Goal: Communication & Community: Share content

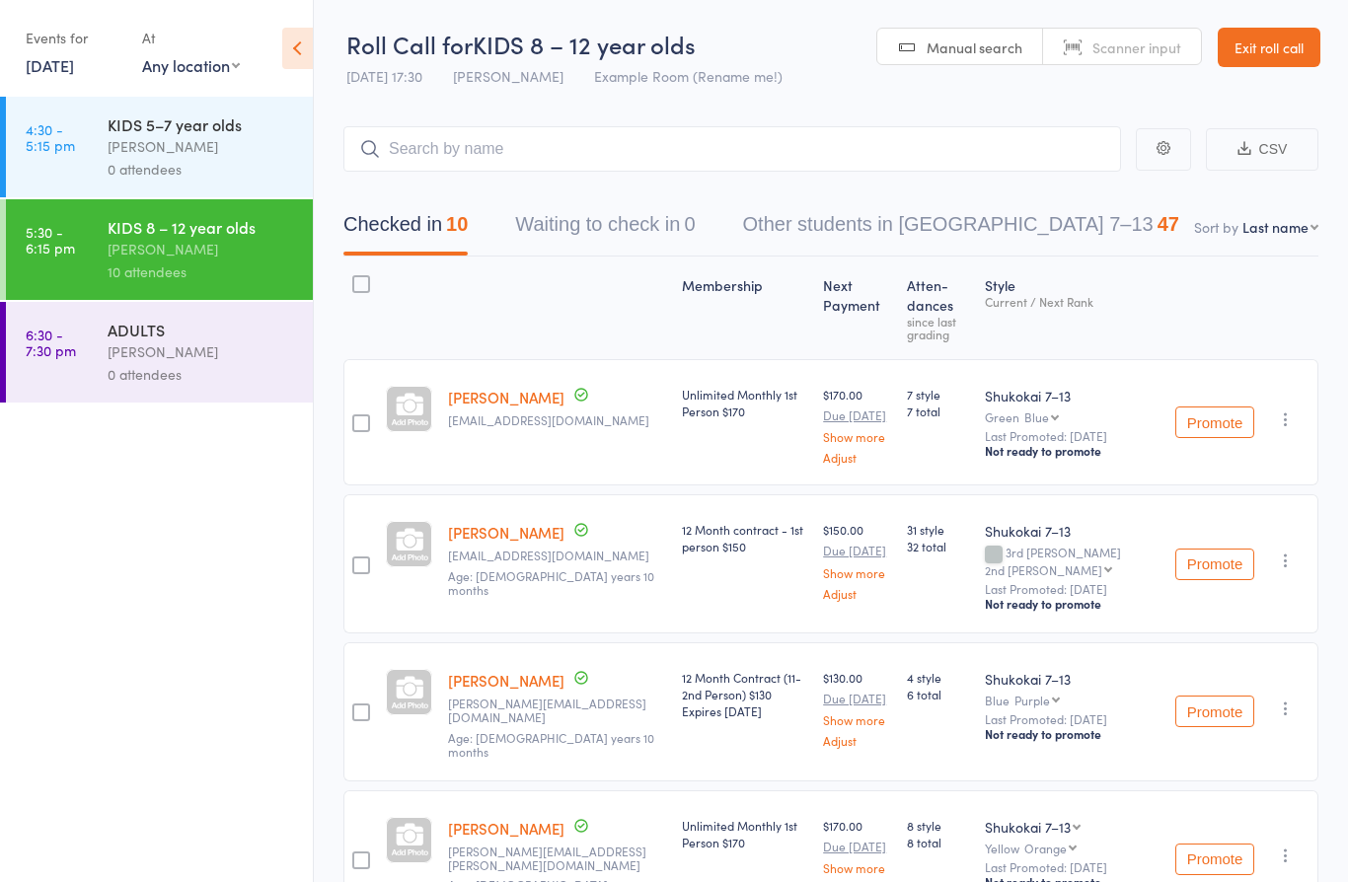
click at [217, 386] on div "0 attendees" at bounding box center [202, 374] width 189 height 23
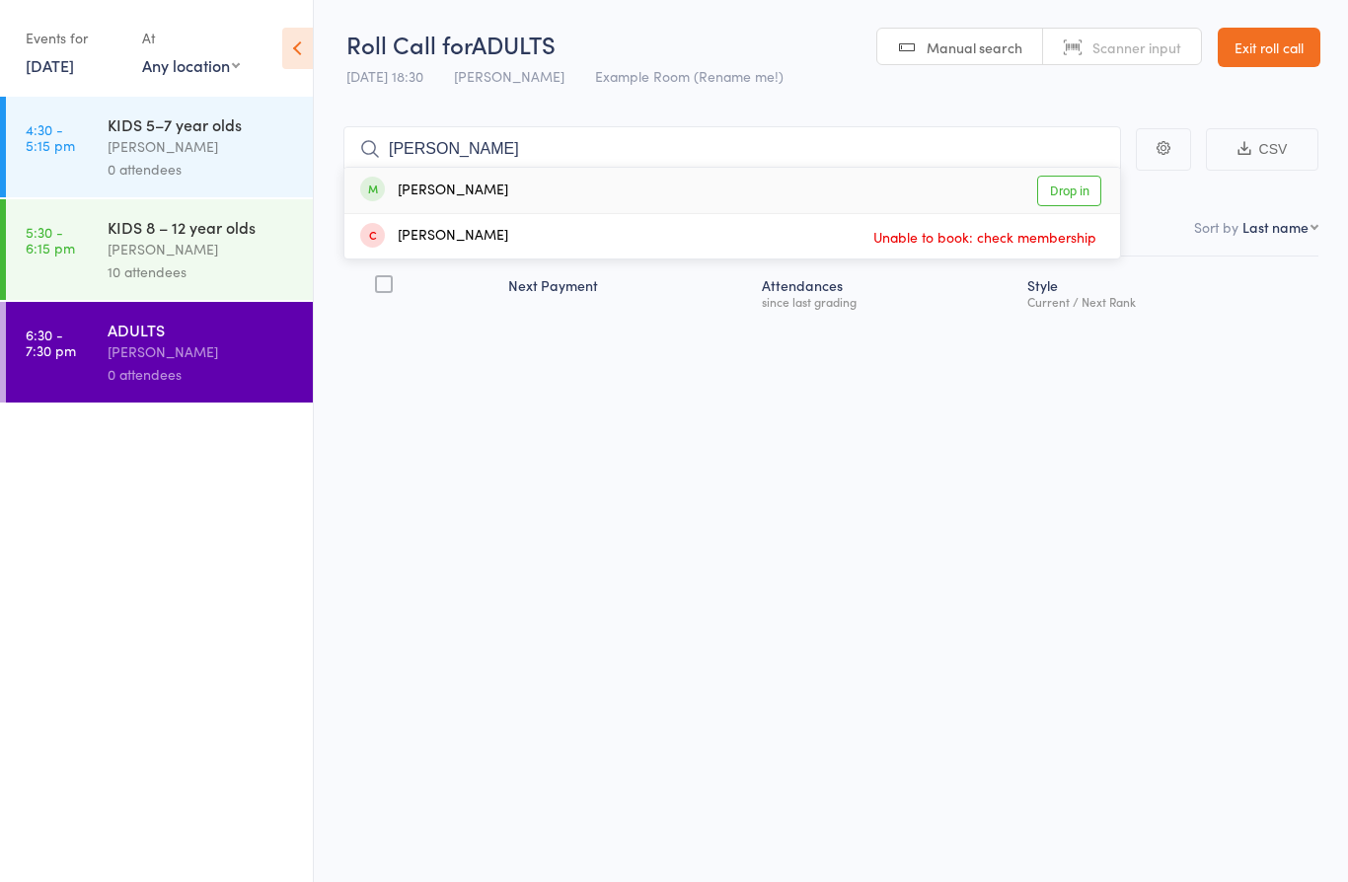
type input "jose"
click at [526, 187] on div "Jose Gomez Drop in" at bounding box center [732, 190] width 776 height 45
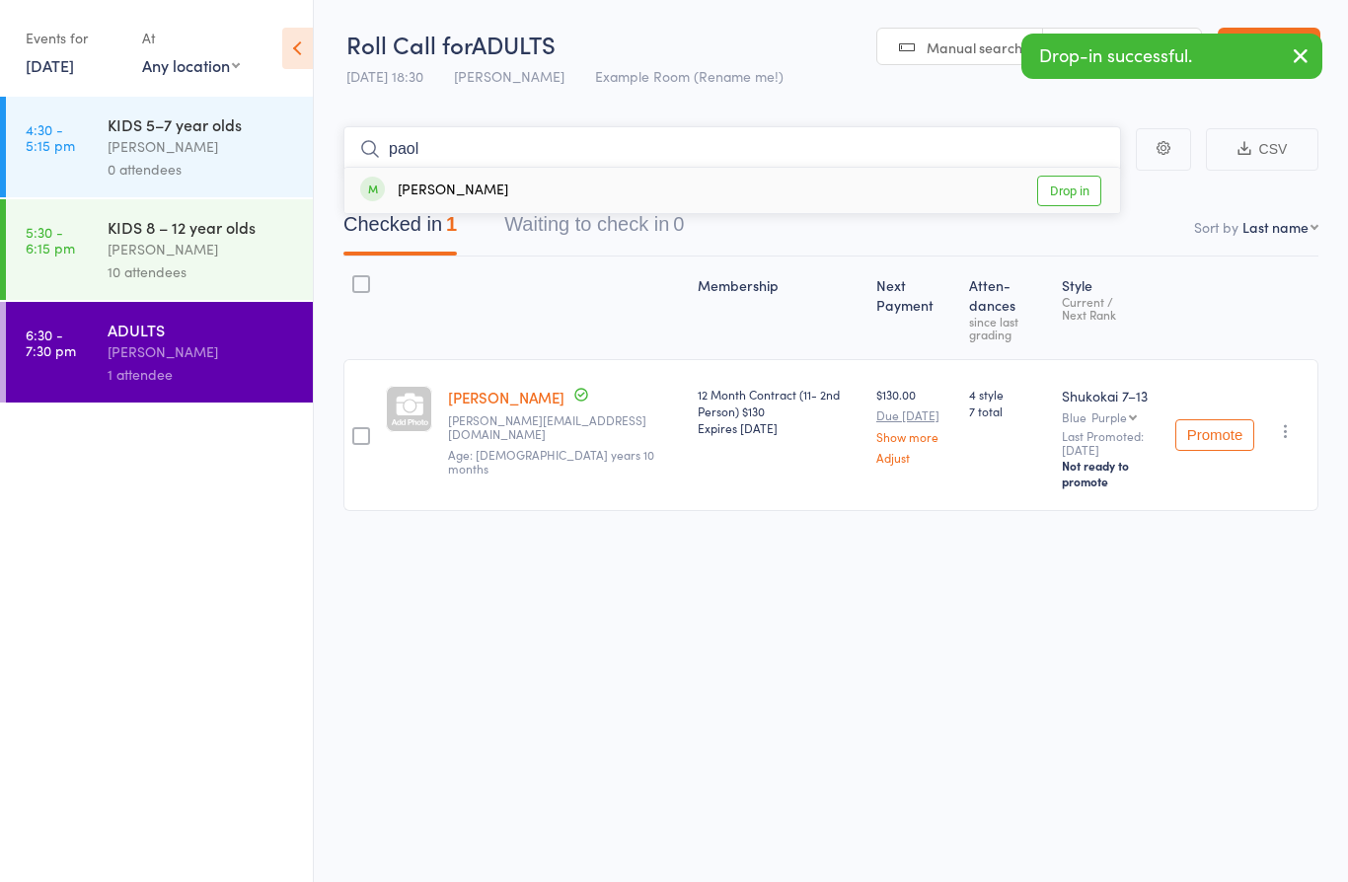
type input "paol"
click at [491, 193] on div "Paola Gomez Drop in" at bounding box center [732, 190] width 776 height 45
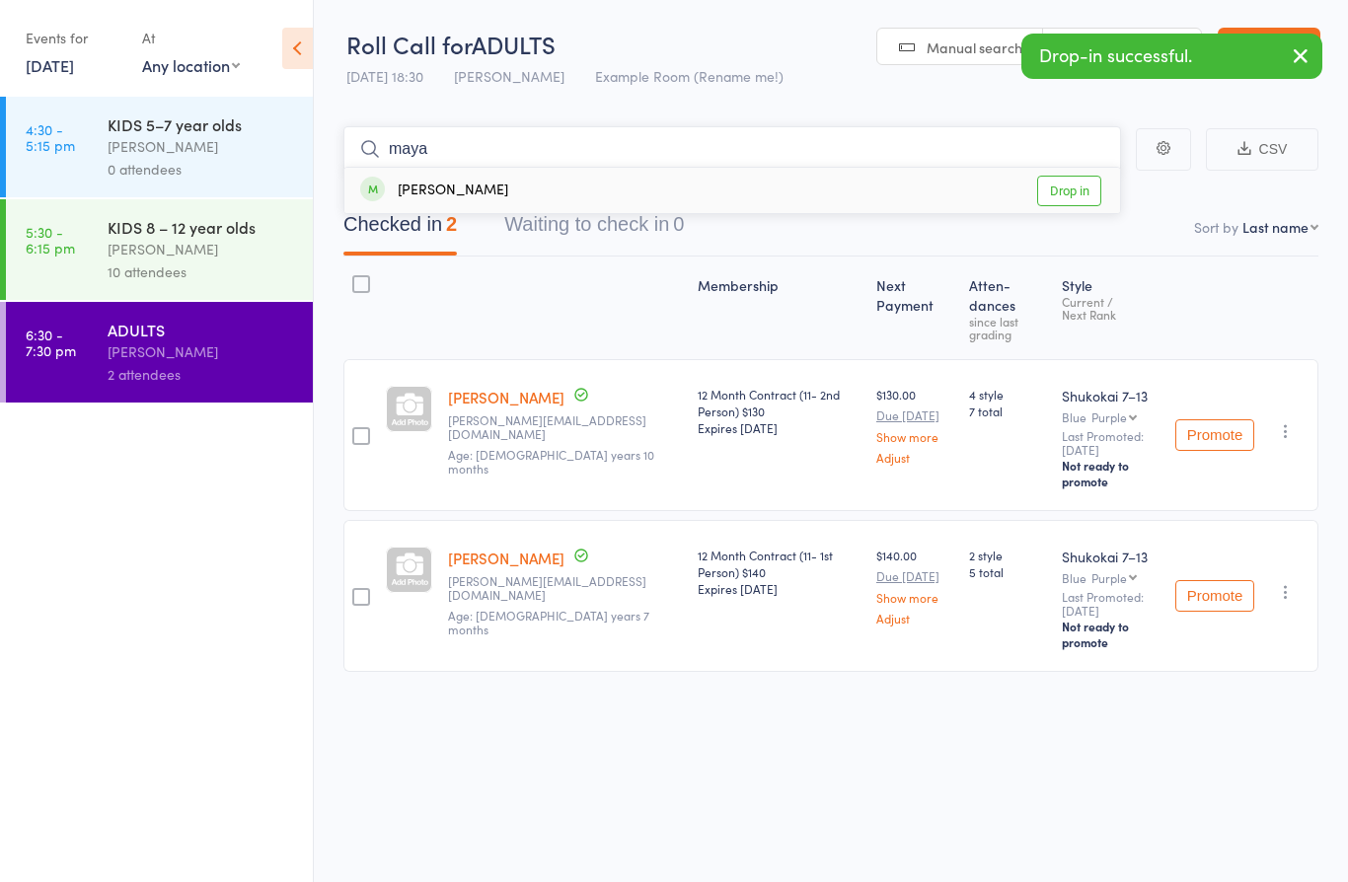
type input "maya"
click at [523, 193] on div "Maya Oikawa Drop in" at bounding box center [732, 190] width 776 height 45
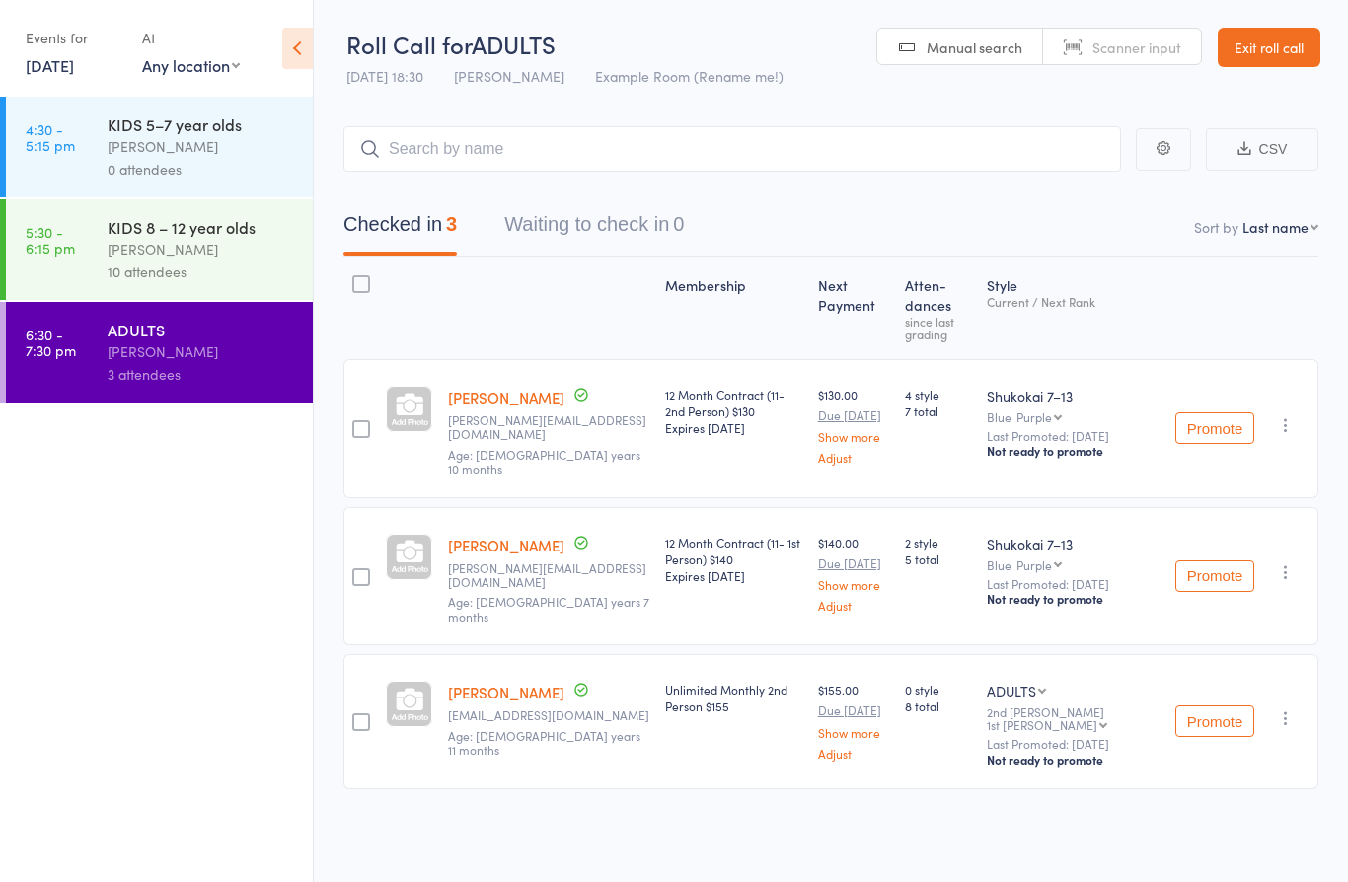
click at [1268, 38] on link "Exit roll call" at bounding box center [1269, 47] width 103 height 39
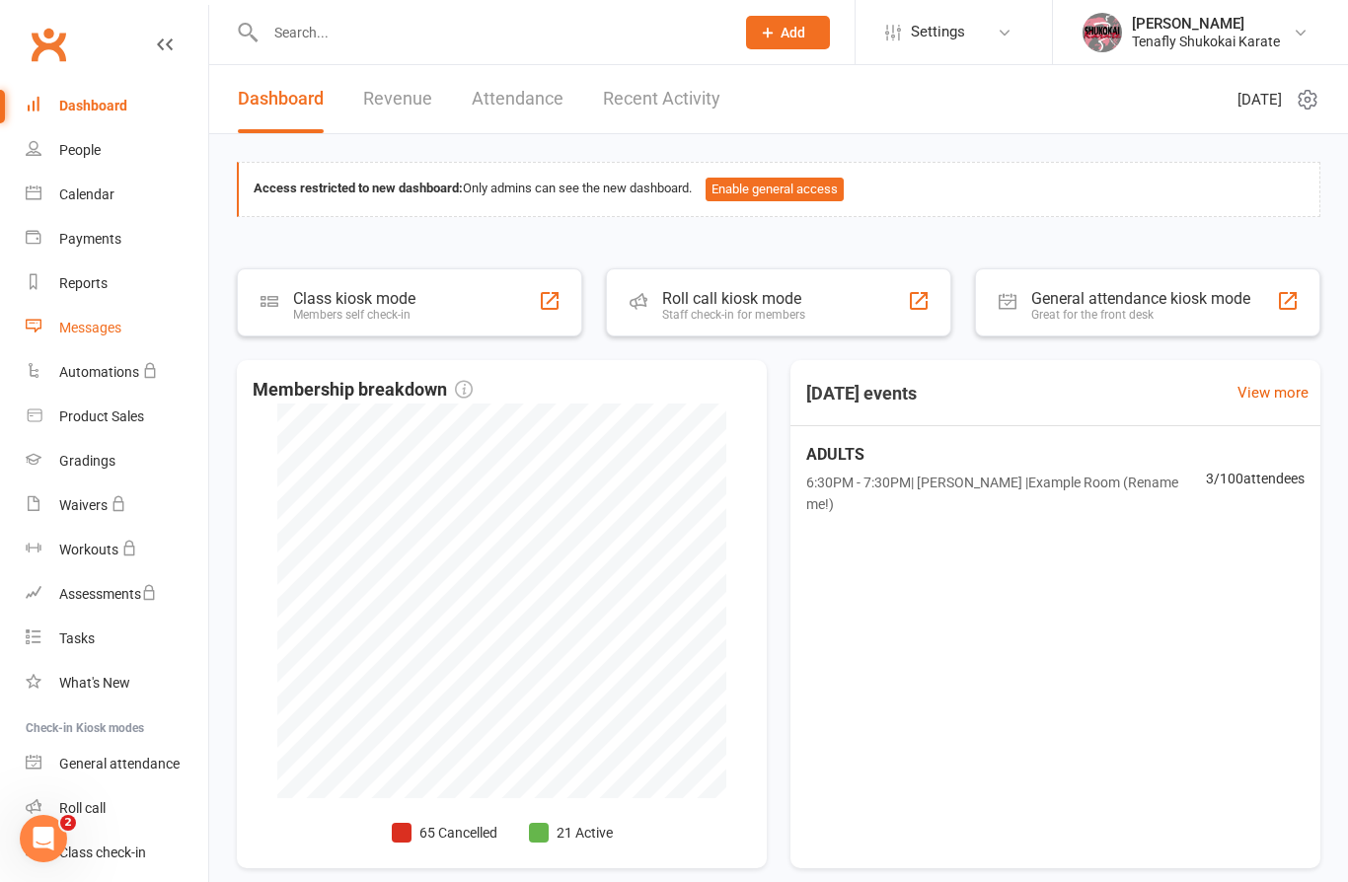
click at [86, 336] on div "Messages" at bounding box center [90, 328] width 62 height 16
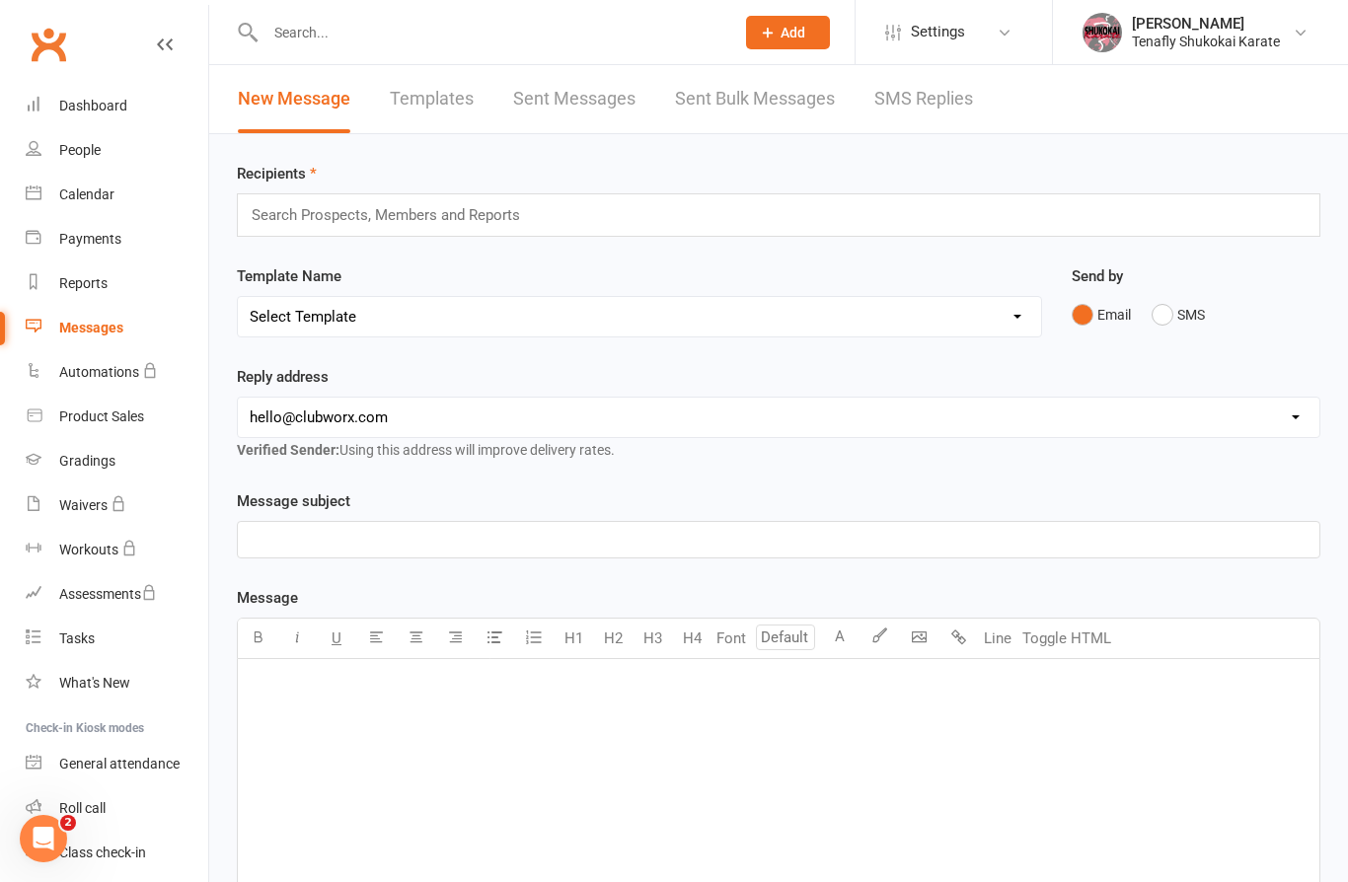
click at [805, 337] on select "Select Template [Email] CHRISTMAS HOLIDAY CLOSING NOTICE [Email] 🇺🇸🎆 Closed for…" at bounding box center [639, 316] width 803 height 39
select select "11"
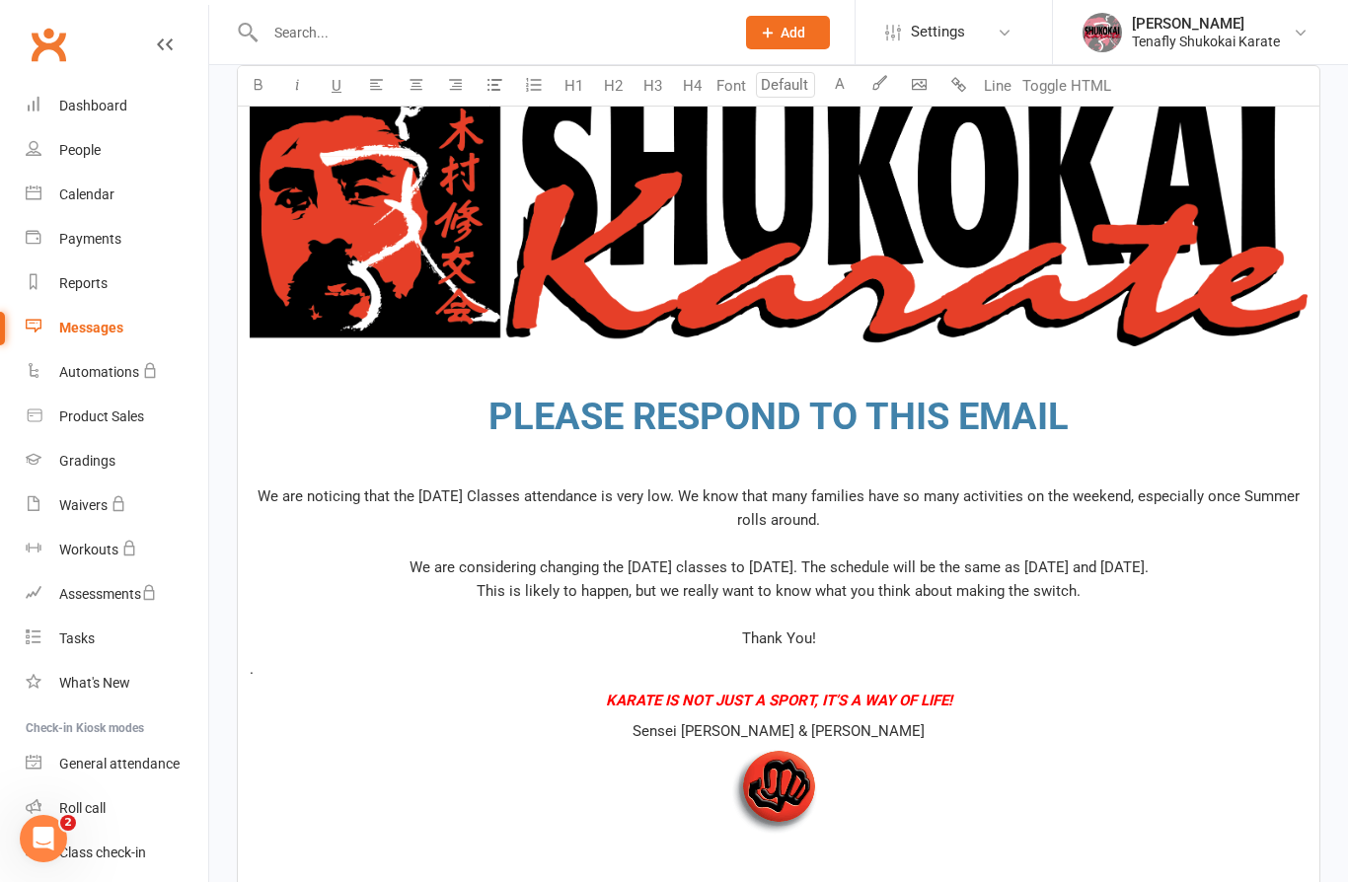
scroll to position [713, 0]
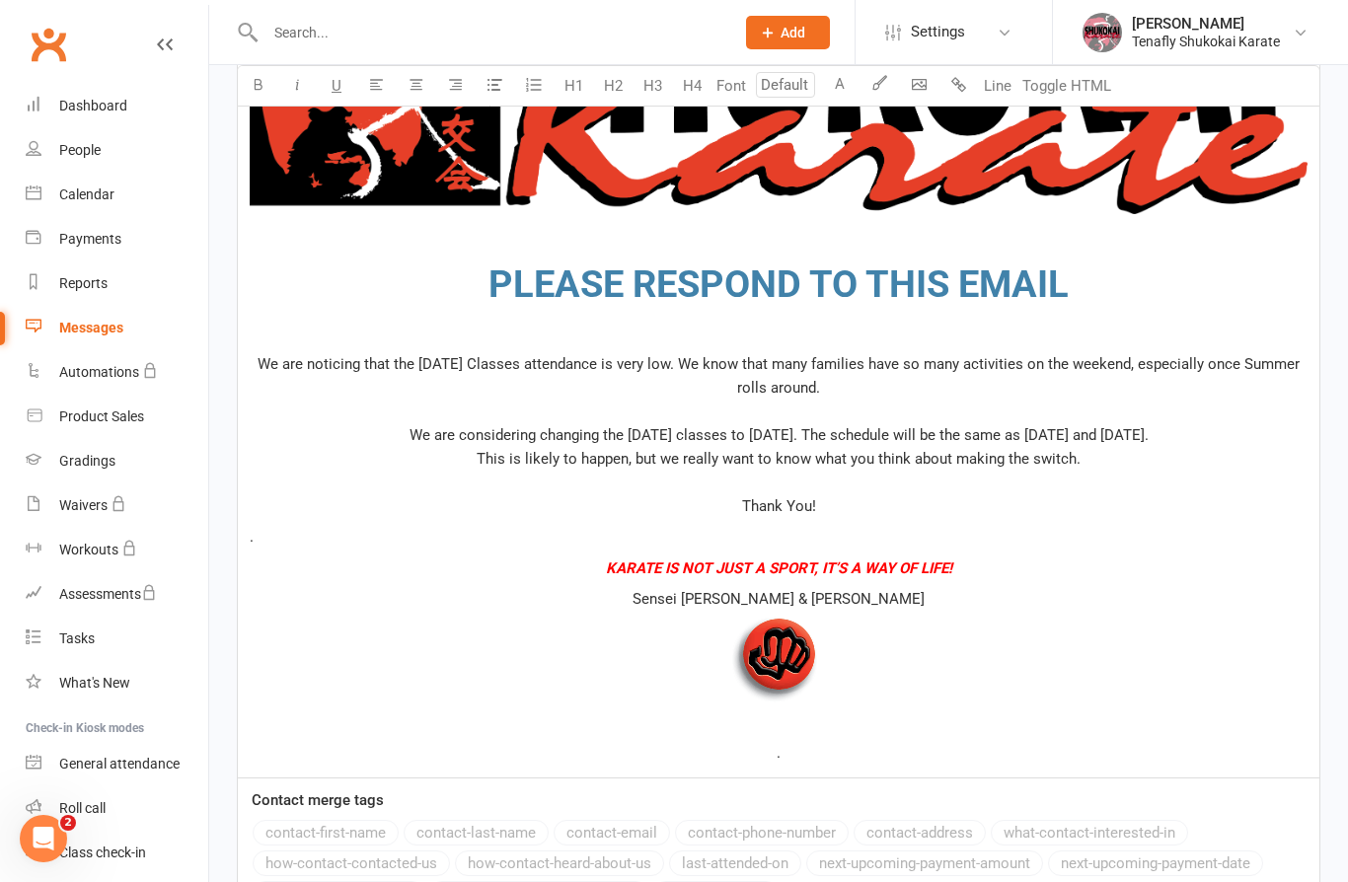
click at [281, 359] on span "We are noticing that the [DATE] Classes attendance is very low. We know that ma…" at bounding box center [781, 375] width 1046 height 41
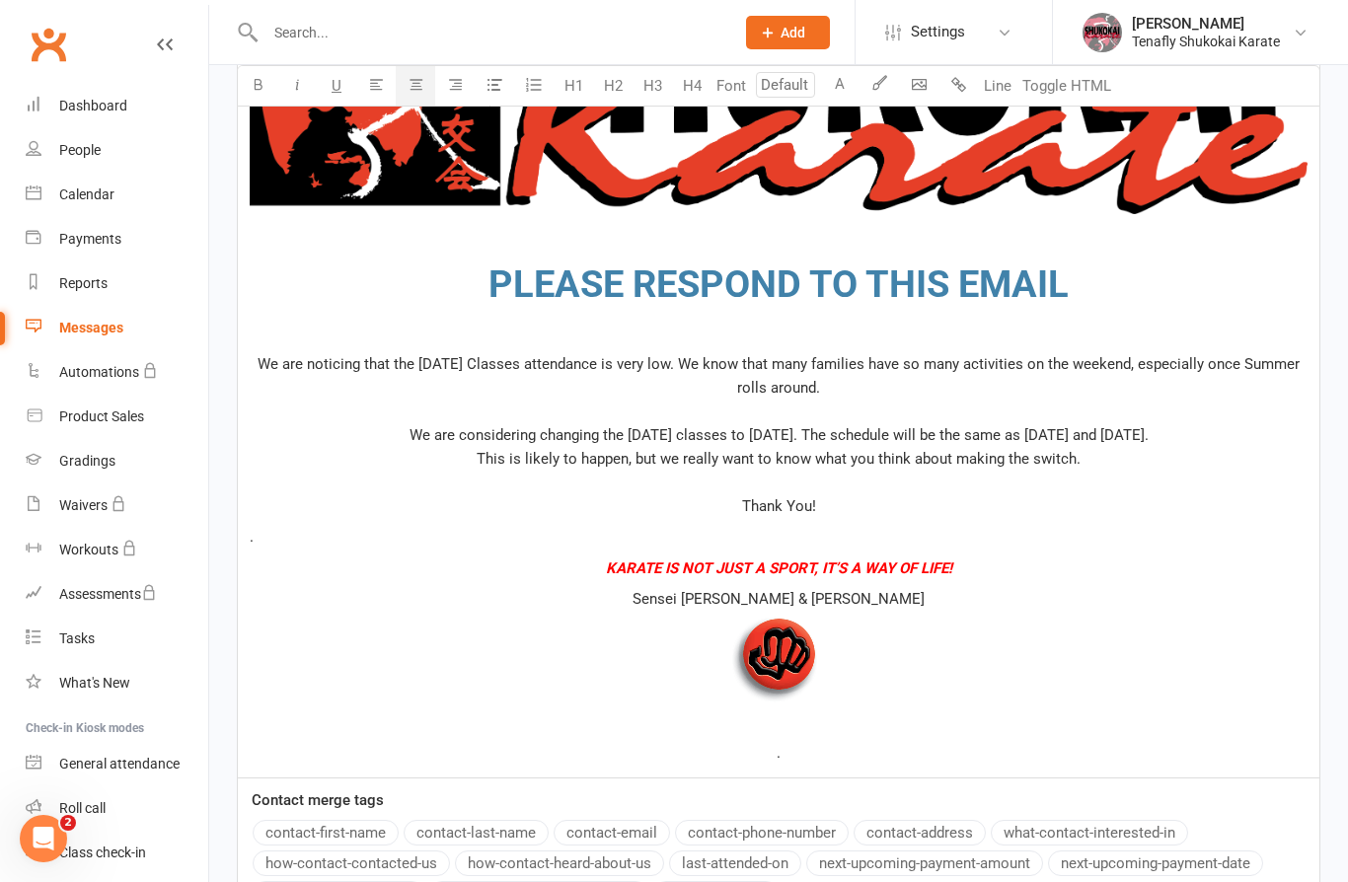
click at [265, 366] on span "We are noticing that the [DATE] Classes attendance is very low. We know that ma…" at bounding box center [781, 375] width 1046 height 41
click at [276, 360] on span "We are noticing that the [DATE] Classes attendance is very low. We know that ma…" at bounding box center [781, 375] width 1046 height 41
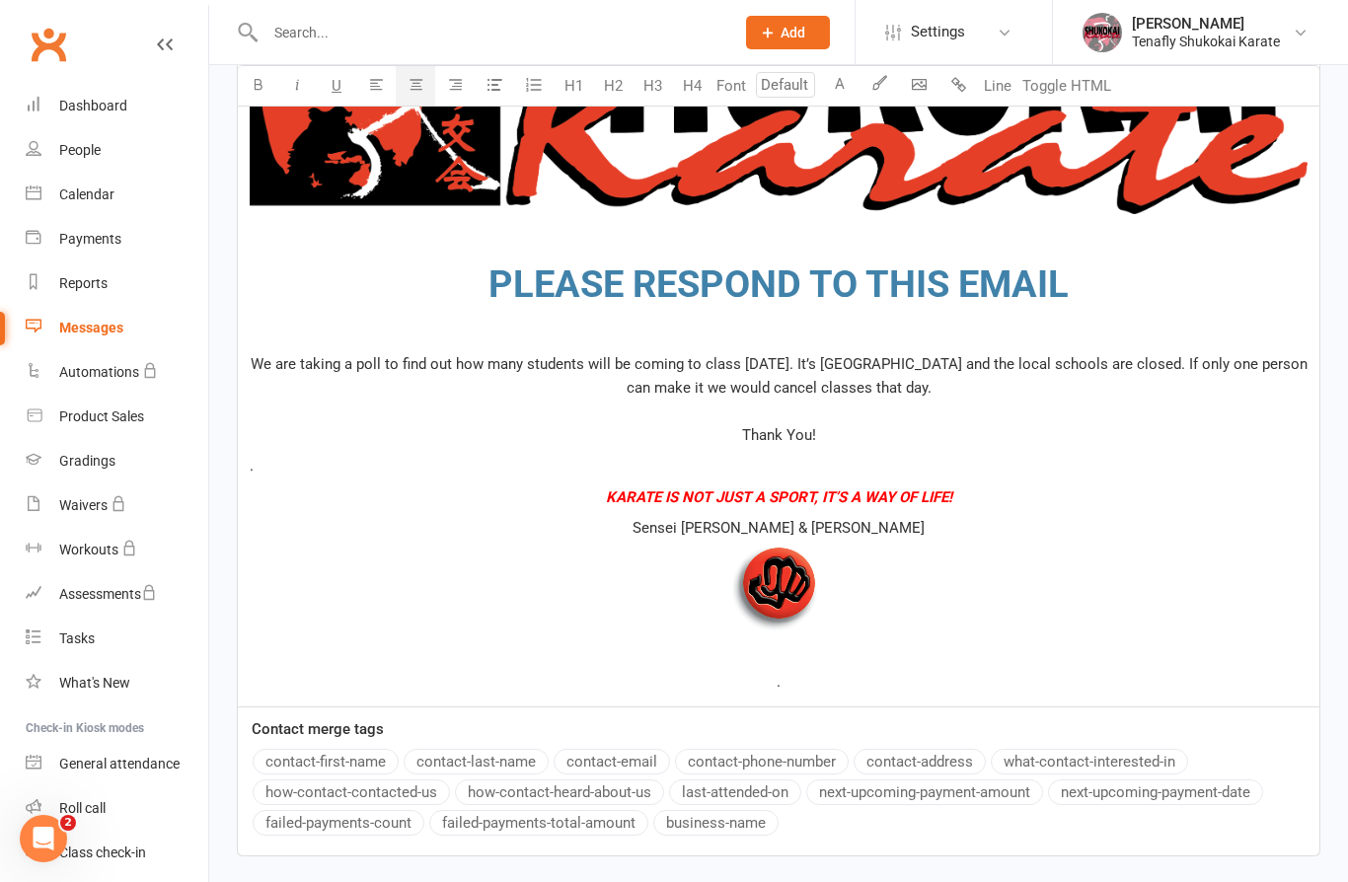
click at [1019, 394] on p "We are taking a poll to find out how many students will be coming to class [DAT…" at bounding box center [779, 399] width 1058 height 95
click at [725, 452] on div "﻿ PLEASE RESPOND TO THIS EMAIL We are taking a poll to find out how many studen…" at bounding box center [779, 327] width 1082 height 760
click at [748, 429] on span "We are taking a poll to find out how many students will be coming to class [DAT…" at bounding box center [781, 399] width 1061 height 89
click at [584, 391] on span "We are taking a poll to find out how many students will be coming to class [DAT…" at bounding box center [781, 399] width 1061 height 89
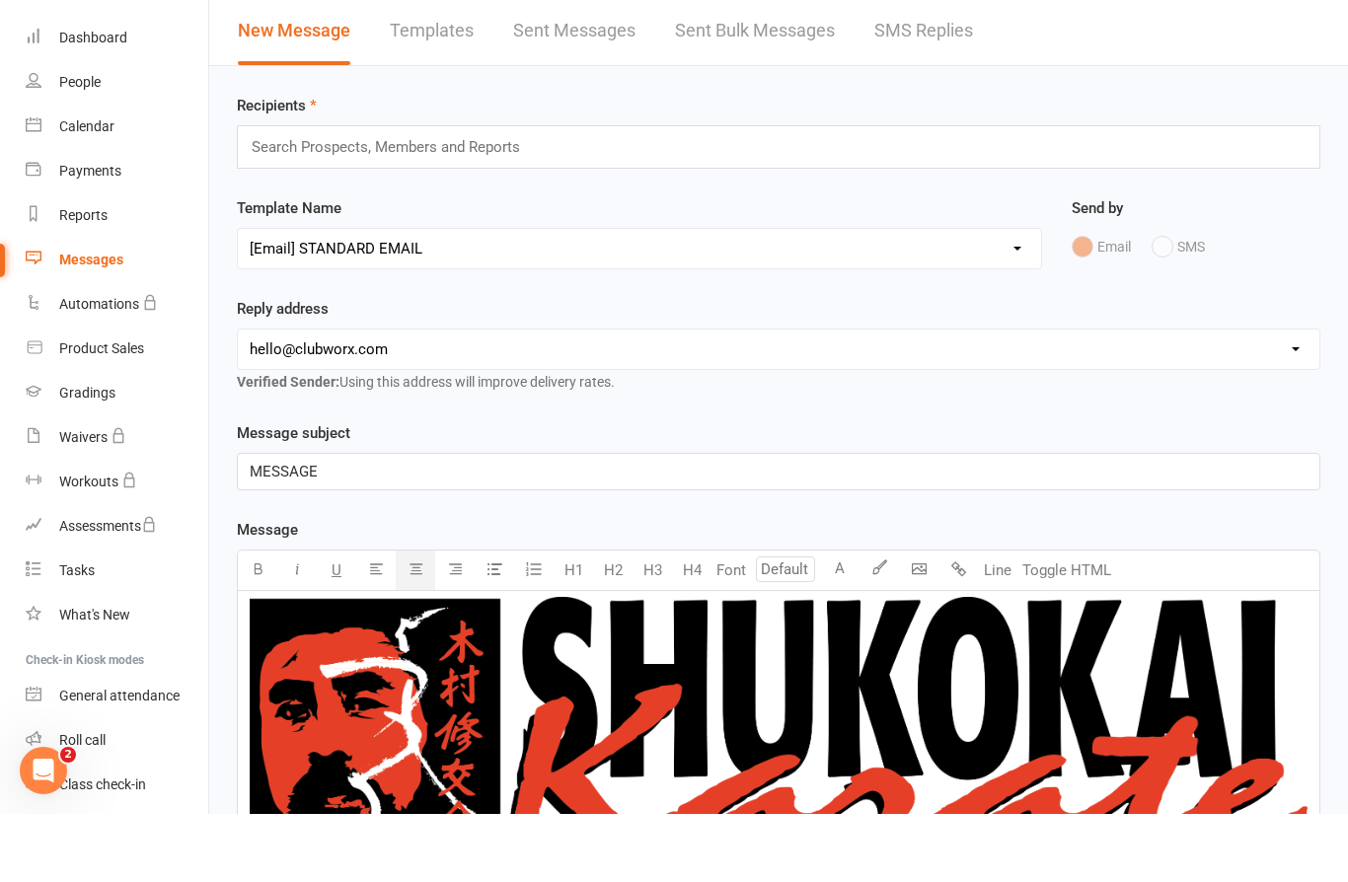
scroll to position [2, 0]
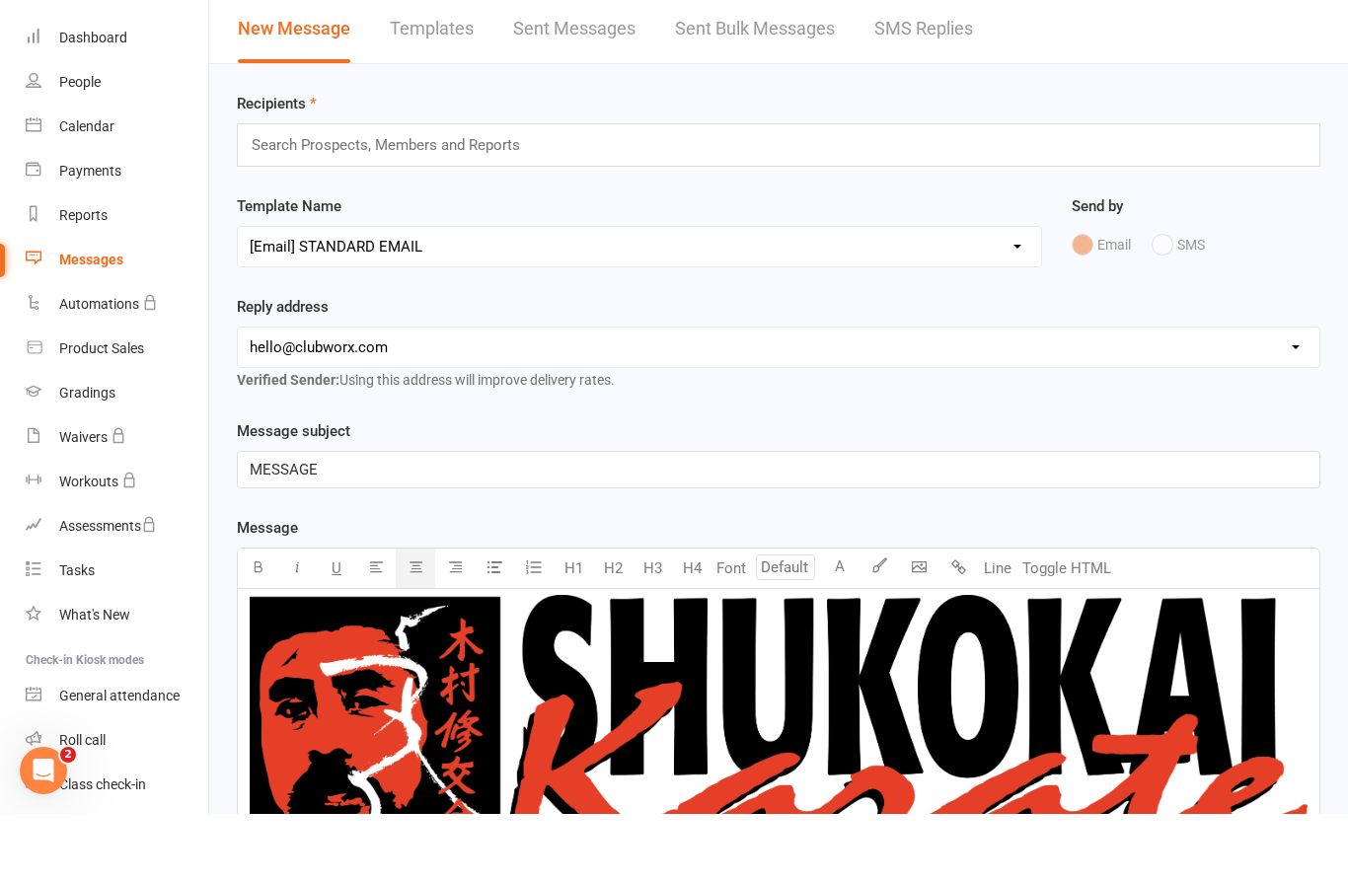
click at [271, 526] on p "MESSAGE" at bounding box center [779, 538] width 1058 height 24
click at [279, 526] on p "MESSAGE" at bounding box center [779, 538] width 1058 height 24
click at [272, 529] on span "MESSAGE" at bounding box center [284, 538] width 68 height 18
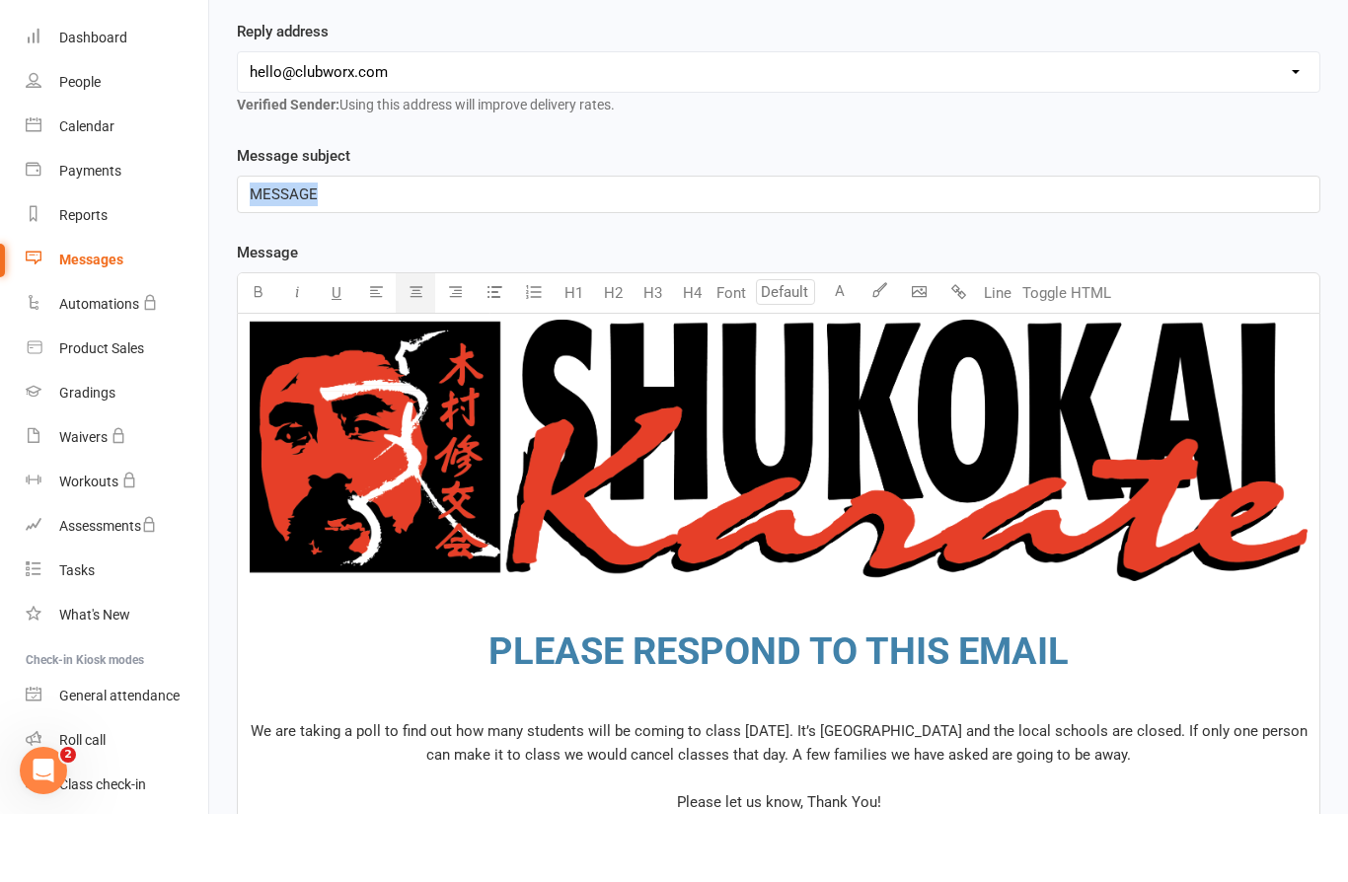
scroll to position [279, 0]
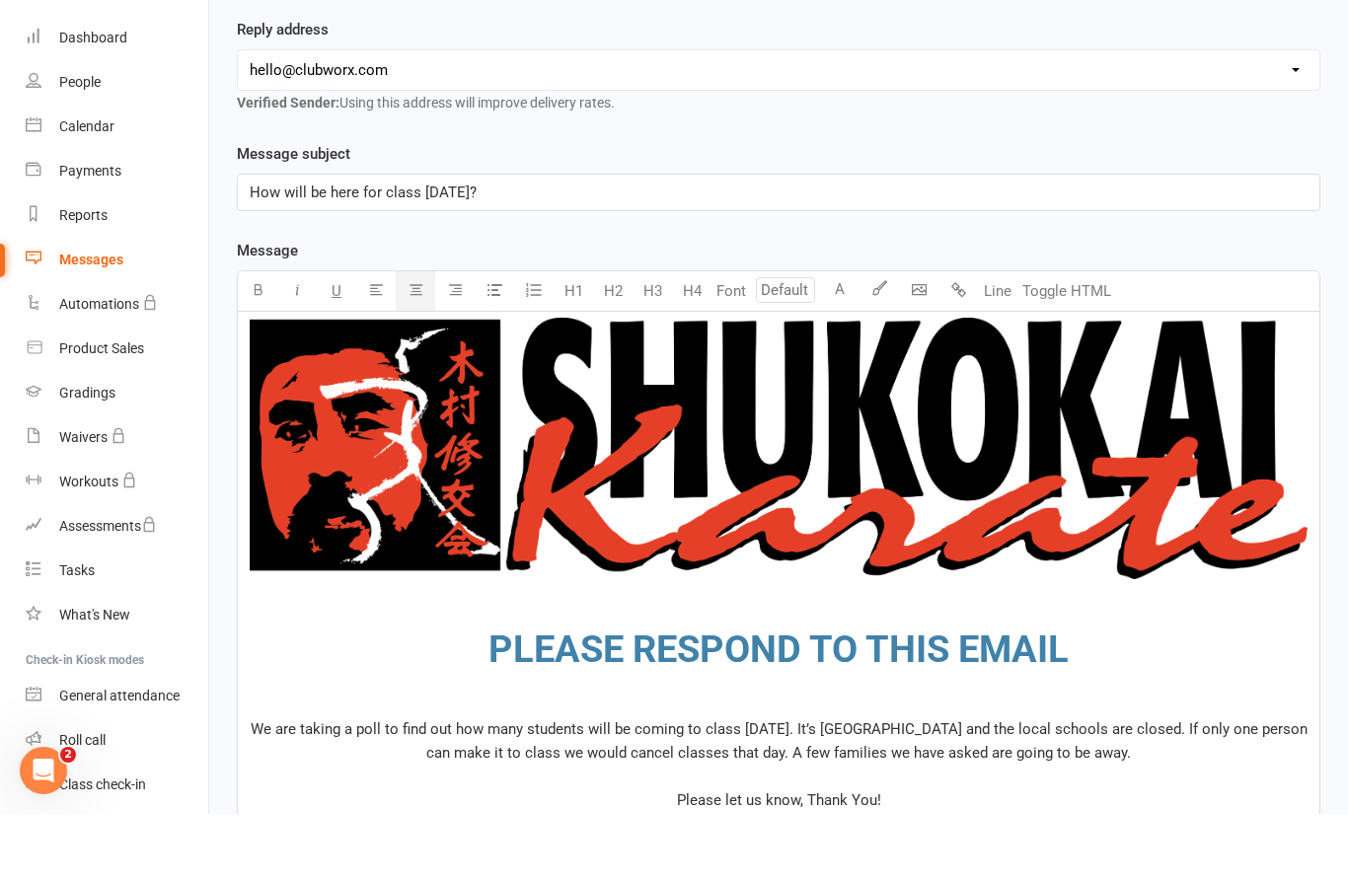
click at [269, 252] on span "How will be here for class [DATE]?" at bounding box center [363, 261] width 227 height 18
click at [270, 252] on span "How will be here for class [DATE]?" at bounding box center [363, 261] width 227 height 18
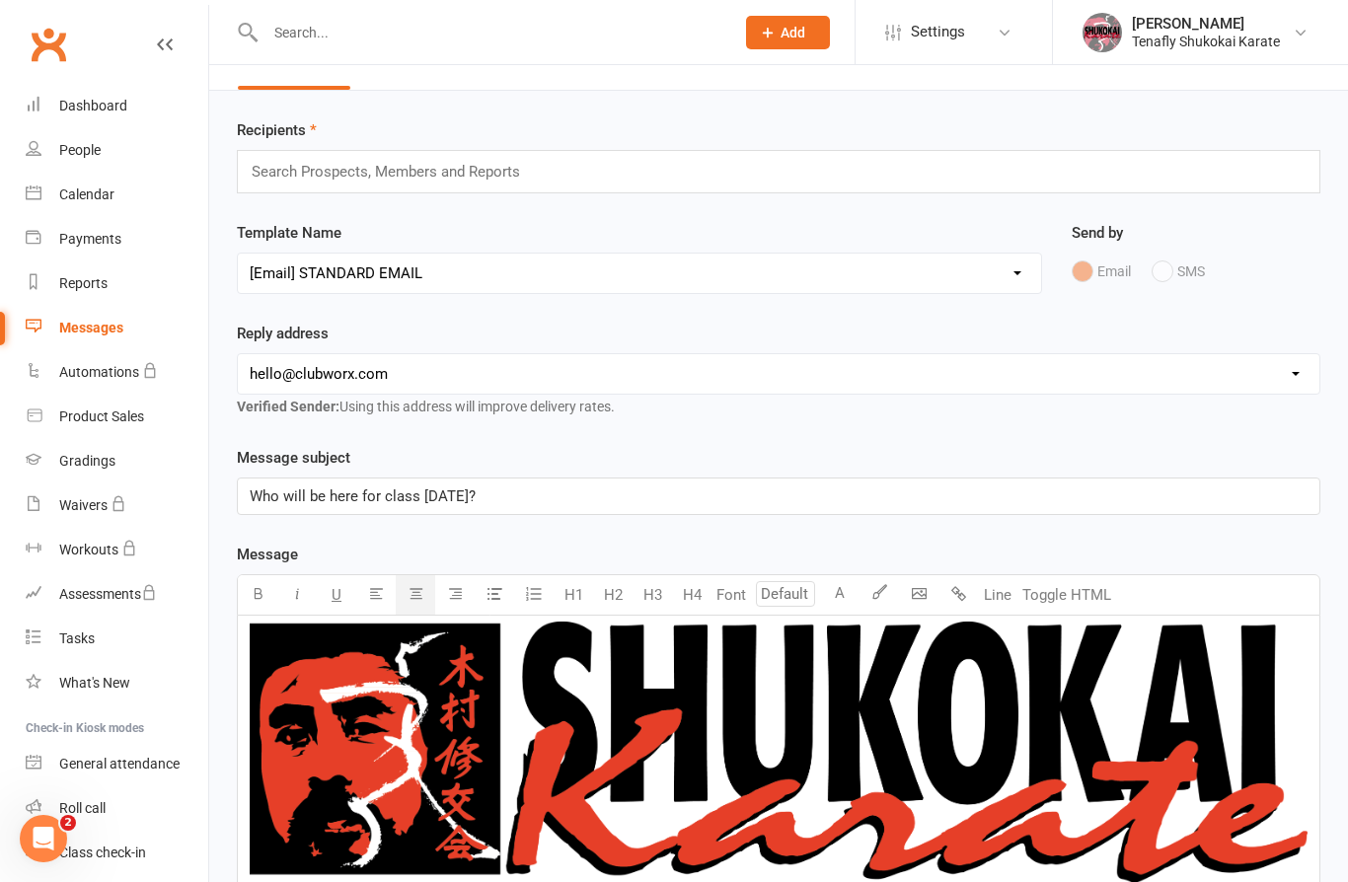
scroll to position [0, 0]
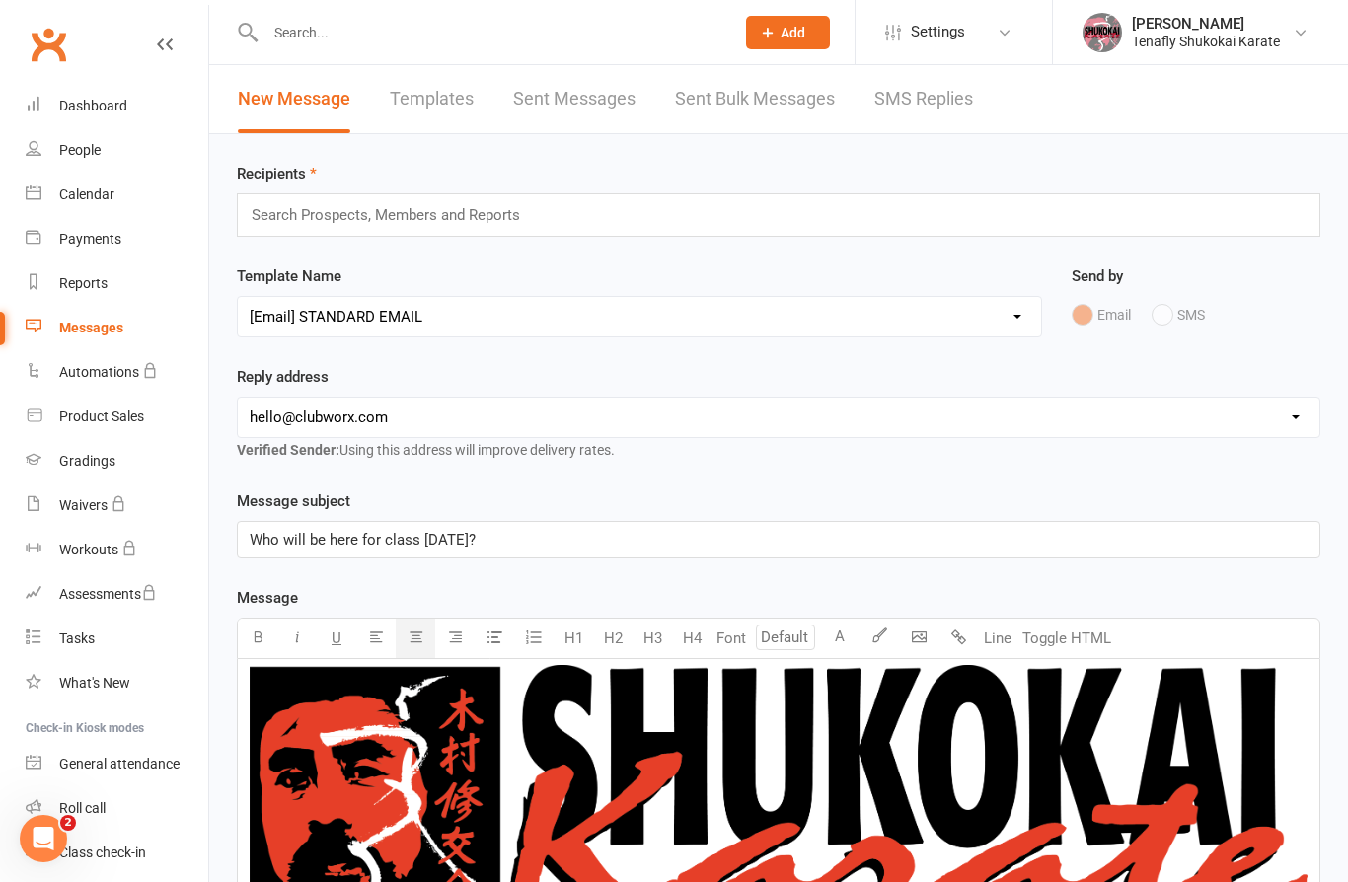
click at [537, 427] on select "[EMAIL_ADDRESS][DOMAIN_NAME] [EMAIL_ADDRESS][DOMAIN_NAME]" at bounding box center [779, 417] width 1082 height 39
select select "1"
click at [653, 231] on div "Search Prospects, Members and Reports" at bounding box center [779, 214] width 1084 height 43
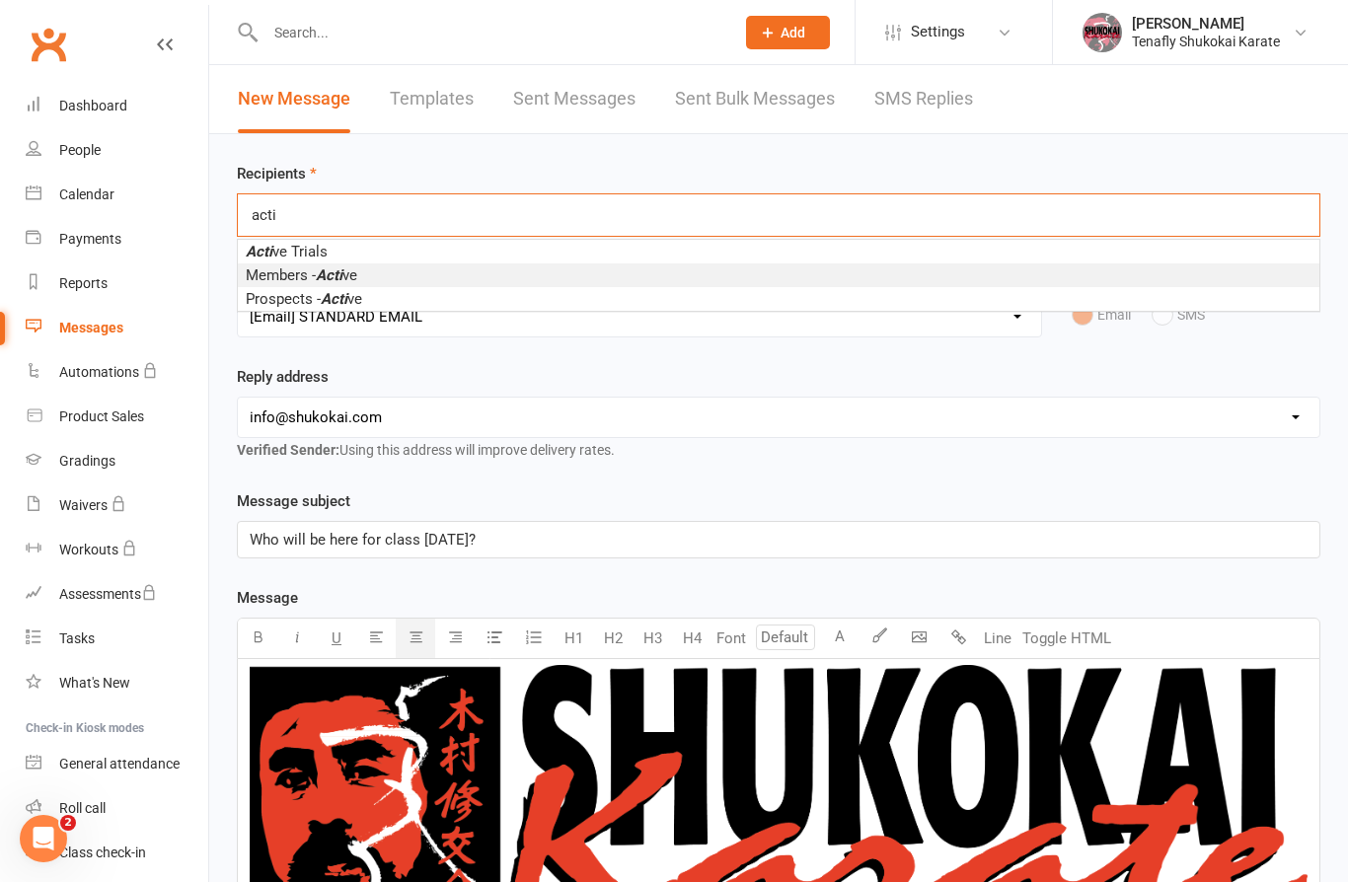
type input "acti"
click at [350, 282] on span "Members - Acti ve" at bounding box center [302, 275] width 112 height 18
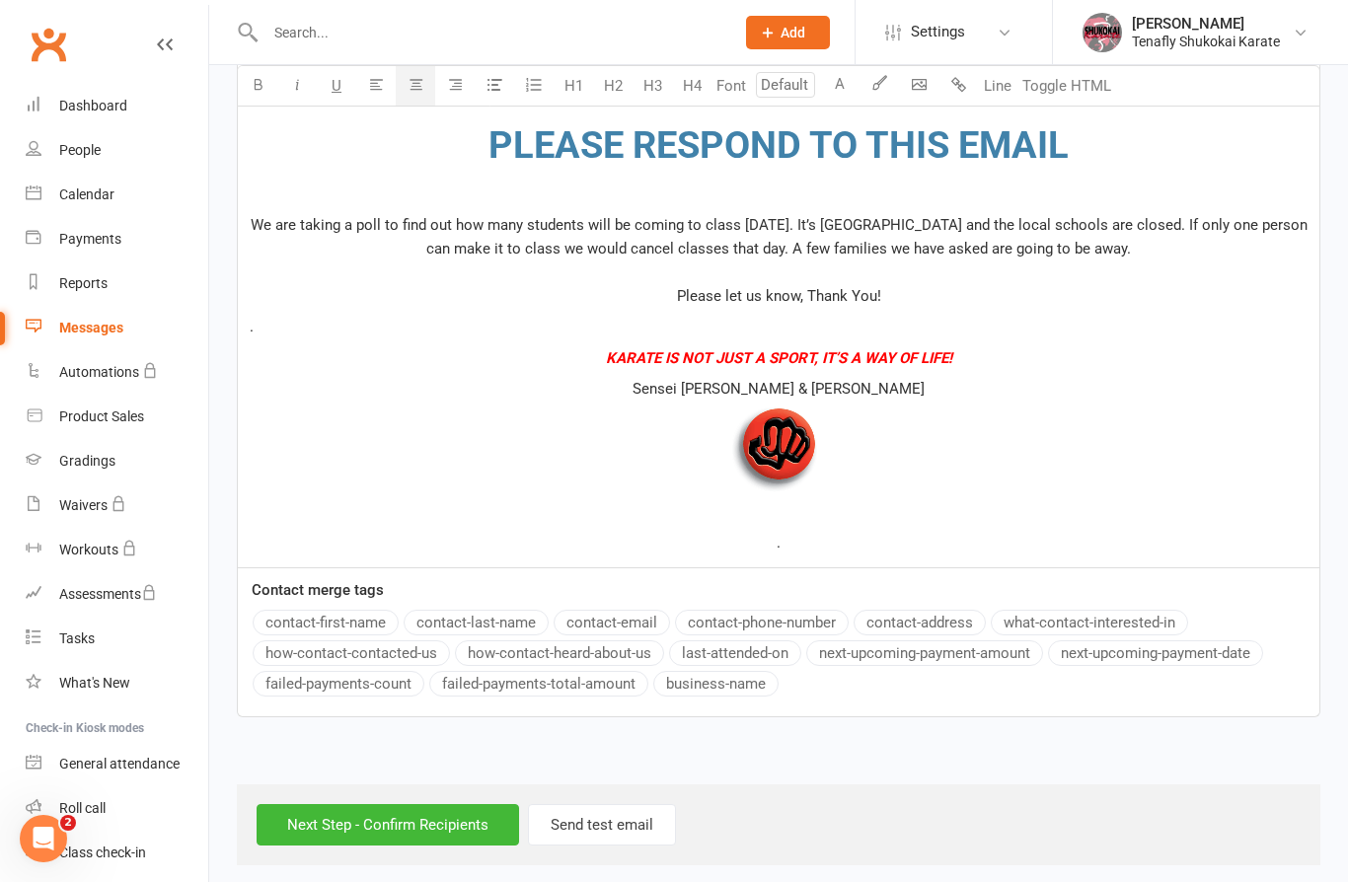
scroll to position [866, 0]
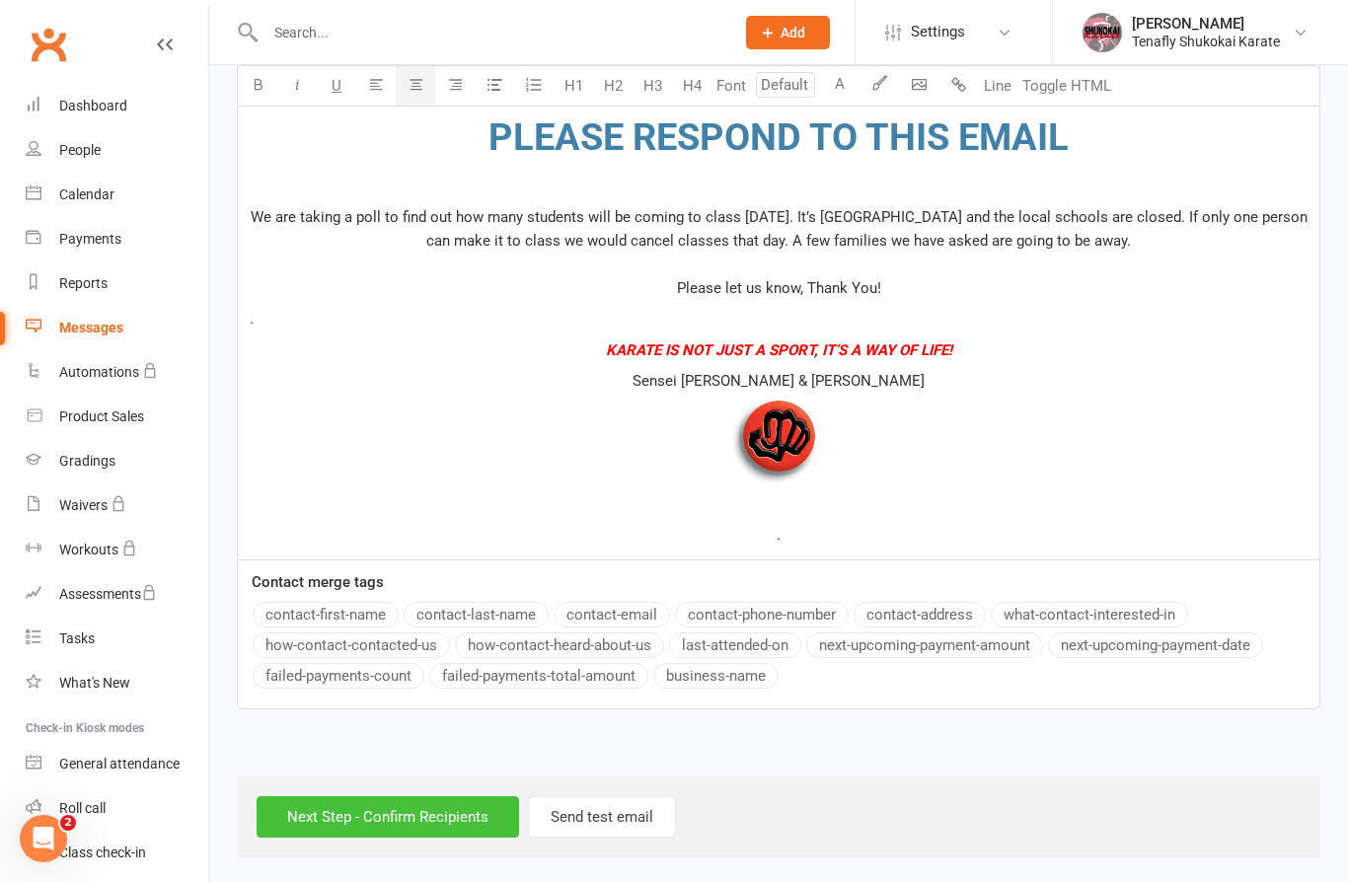
click at [401, 823] on input "Next Step - Confirm Recipients" at bounding box center [388, 816] width 263 height 41
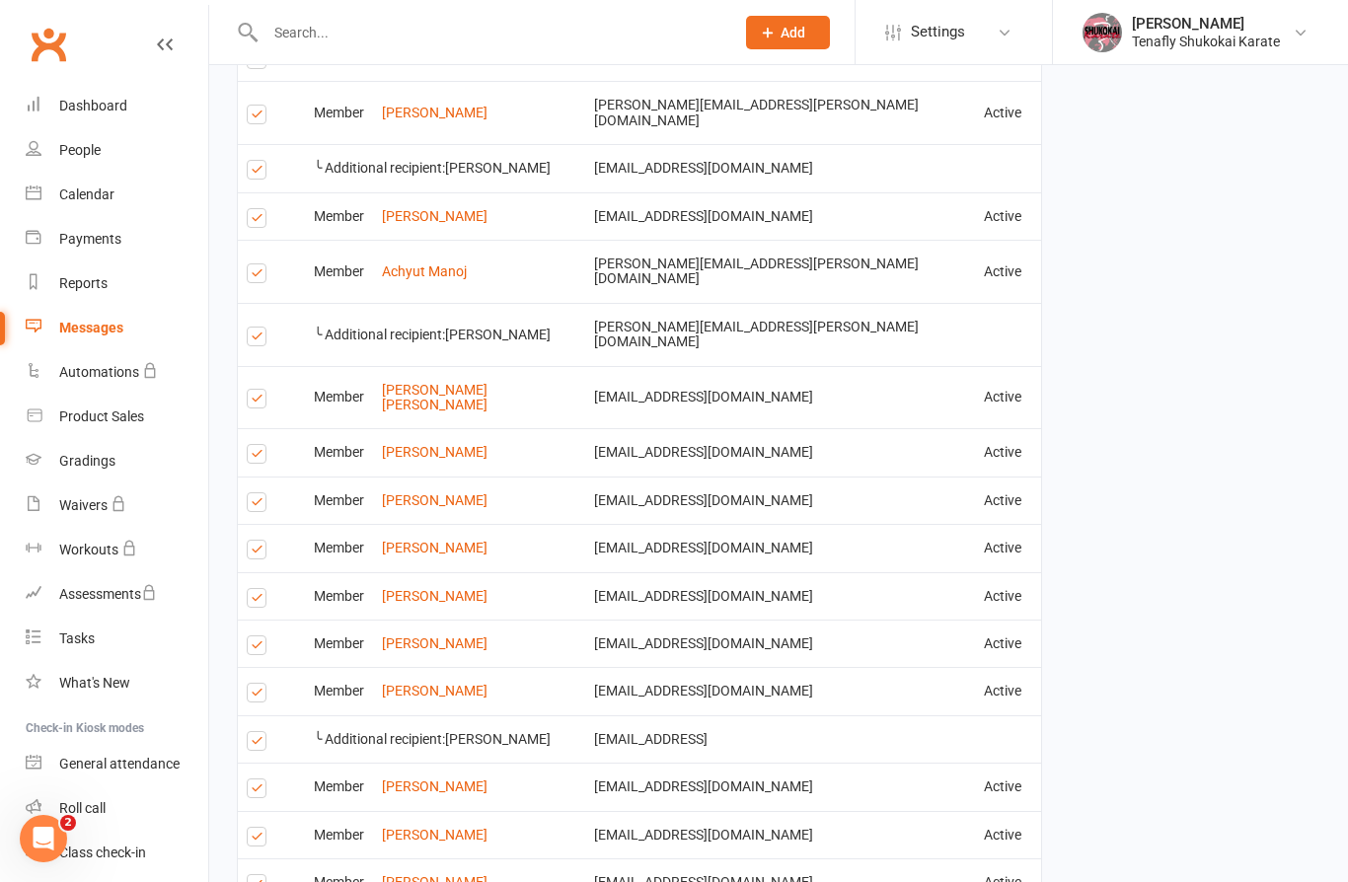
scroll to position [2637, 0]
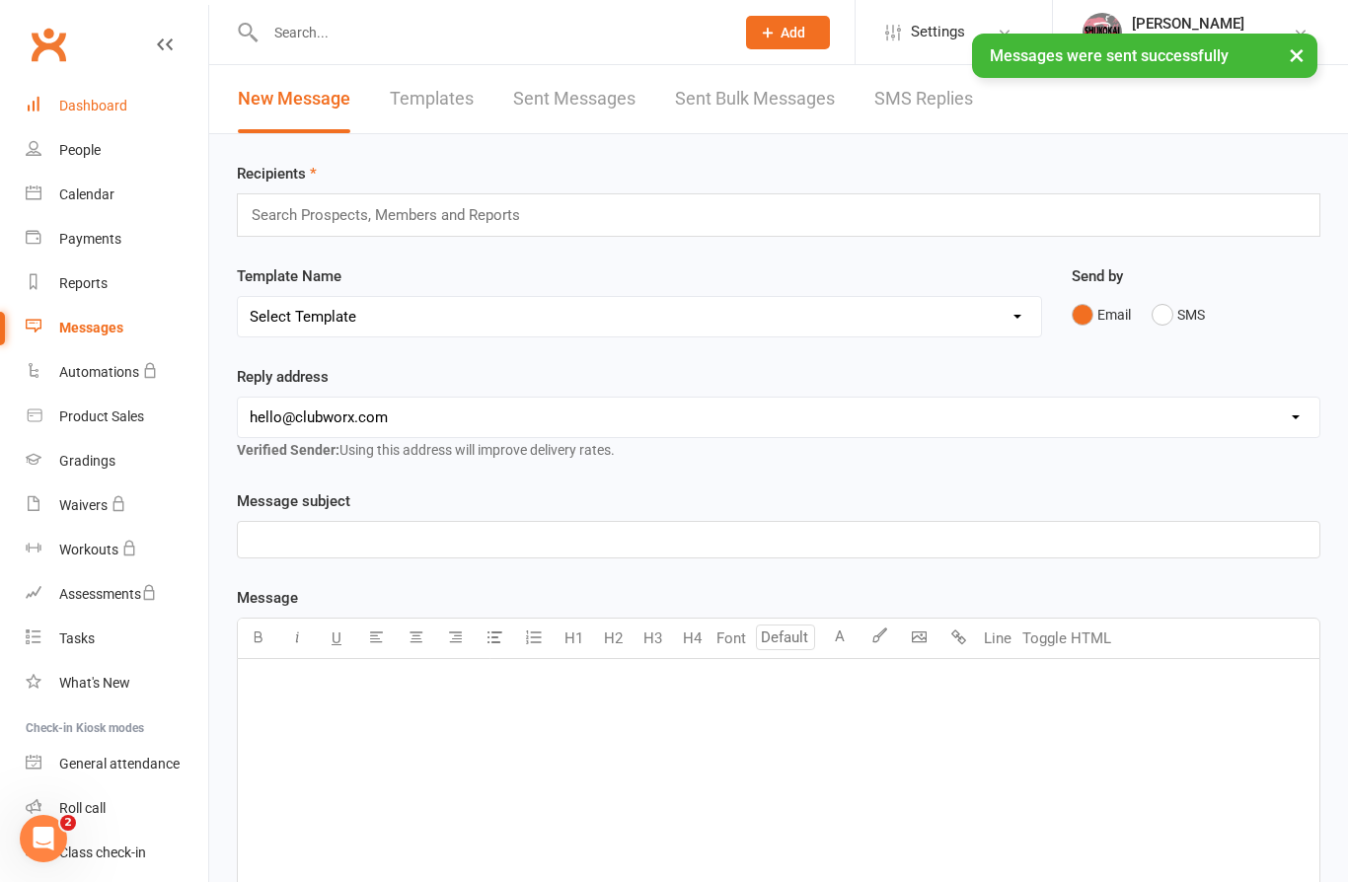
click at [89, 105] on div "Dashboard" at bounding box center [93, 106] width 68 height 16
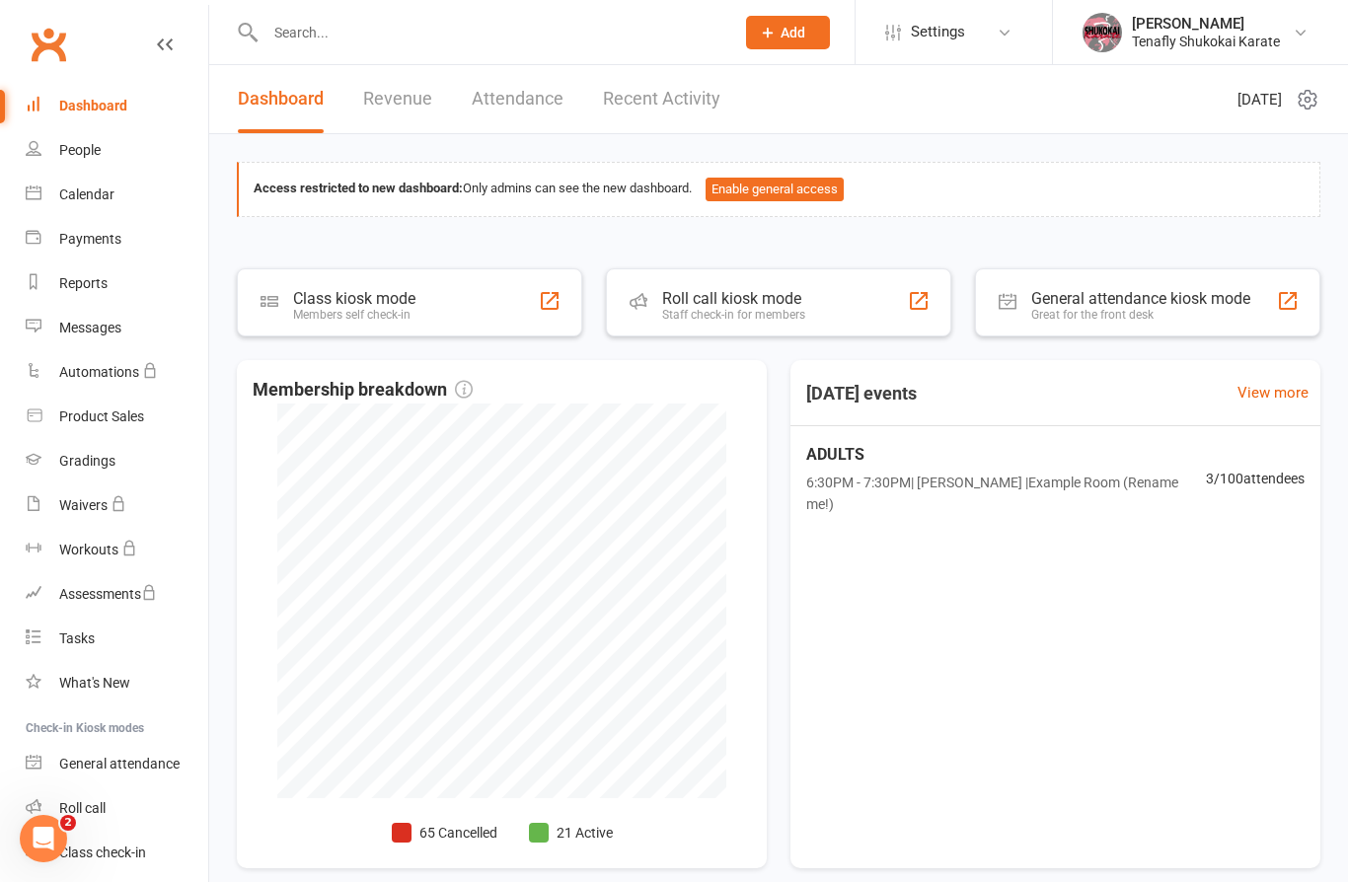
click at [438, 44] on input "text" at bounding box center [490, 33] width 461 height 28
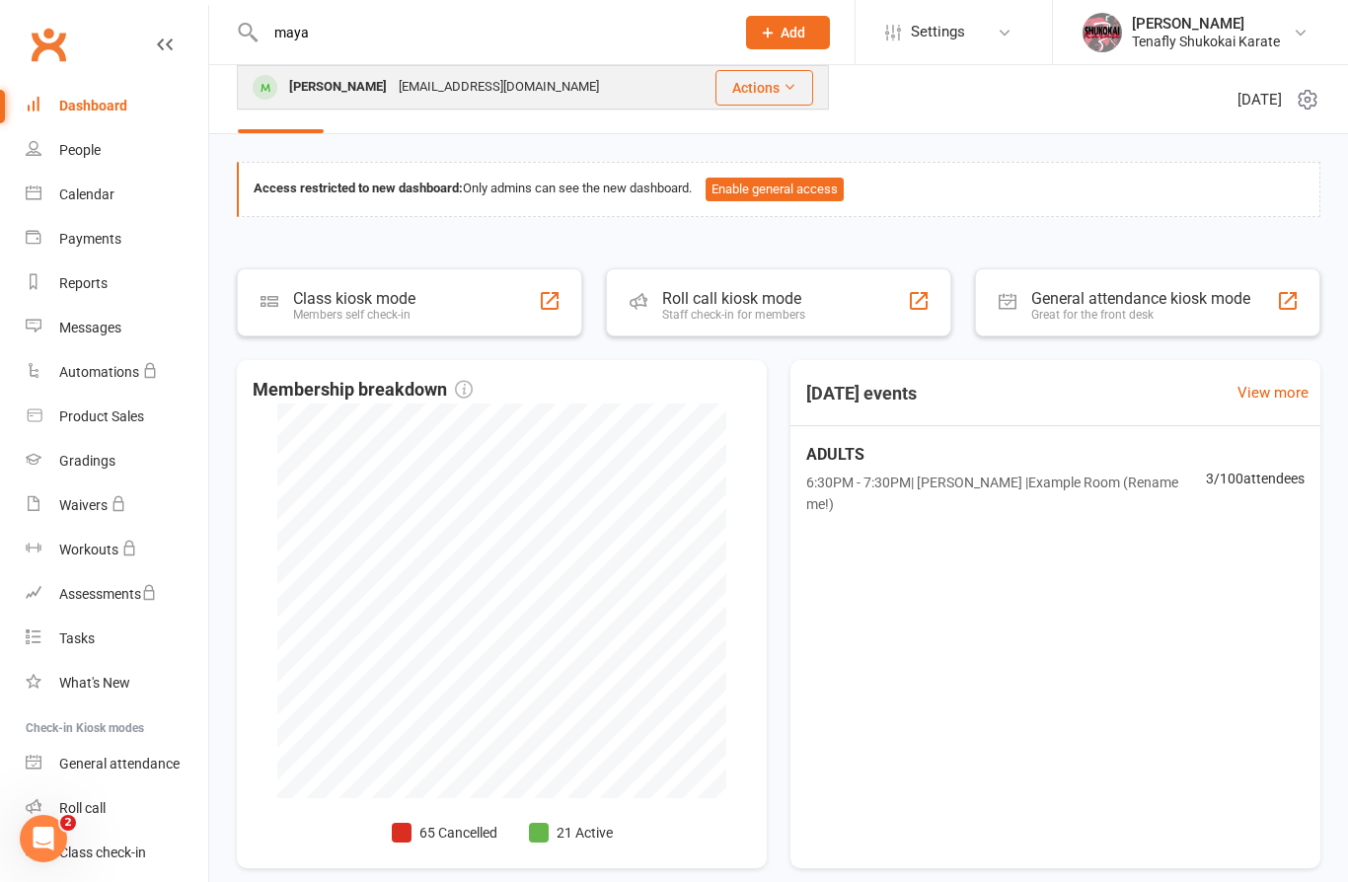
type input "maya"
click at [397, 93] on div "[EMAIL_ADDRESS][DOMAIN_NAME]" at bounding box center [499, 87] width 212 height 29
